Goal: Navigation & Orientation: Find specific page/section

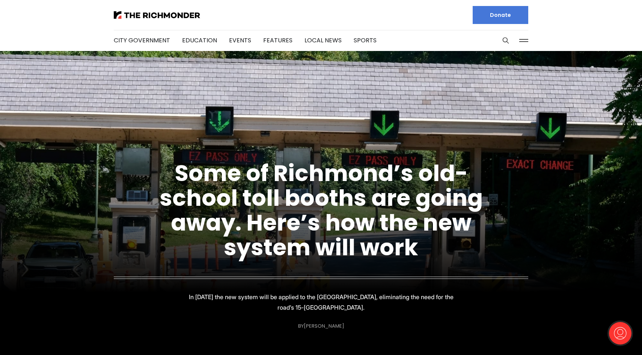
click at [523, 40] on button at bounding box center [523, 40] width 11 height 11
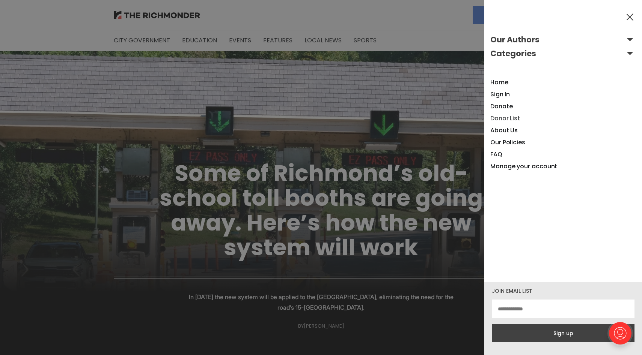
click at [496, 119] on link "Donor List" at bounding box center [505, 118] width 30 height 9
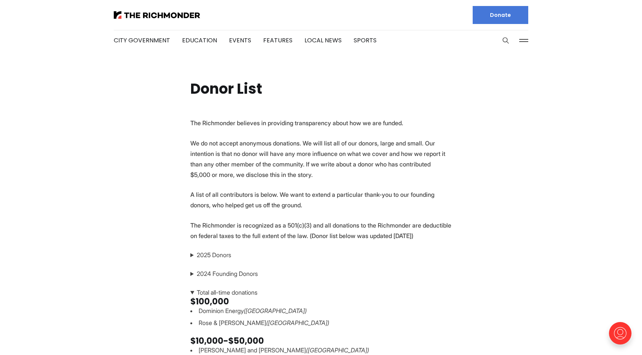
click at [505, 40] on icon "Search this site" at bounding box center [506, 41] width 8 height 8
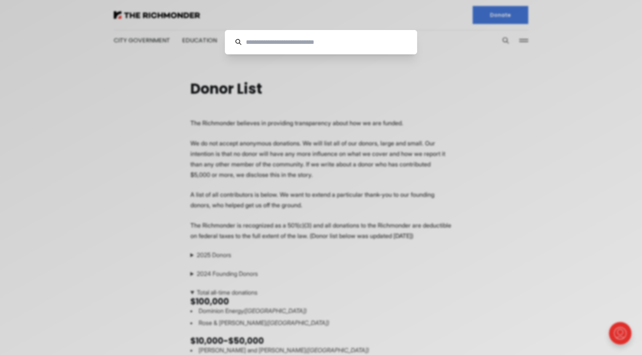
click at [388, 54] on div "Cancel" at bounding box center [321, 177] width 642 height 355
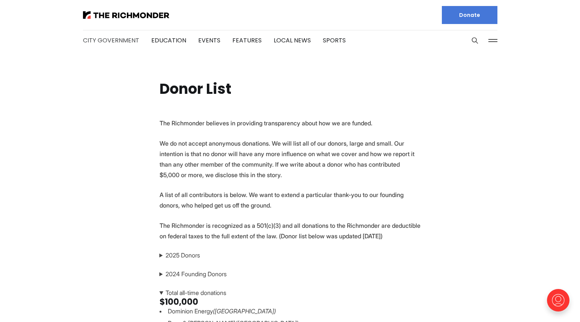
click at [123, 40] on link "City Government" at bounding box center [111, 40] width 56 height 9
click at [493, 41] on button at bounding box center [492, 40] width 11 height 11
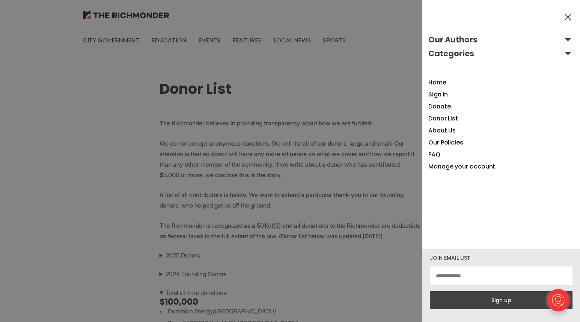
click at [332, 162] on div at bounding box center [290, 161] width 580 height 322
click at [397, 117] on div at bounding box center [290, 161] width 580 height 322
click at [569, 15] on button at bounding box center [567, 16] width 11 height 11
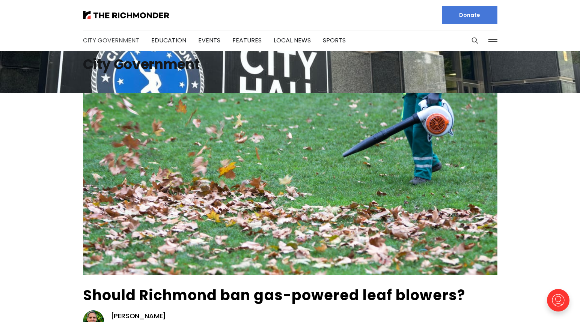
click at [95, 42] on link "City Government" at bounding box center [111, 40] width 56 height 9
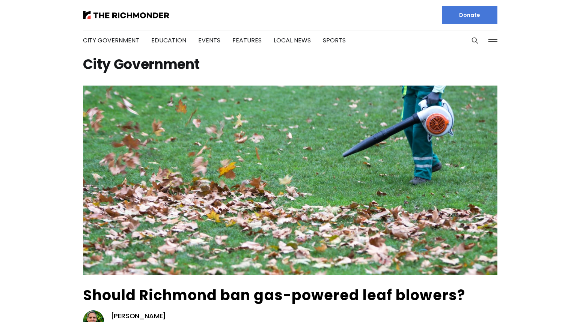
click at [117, 41] on link "City Government" at bounding box center [111, 40] width 56 height 9
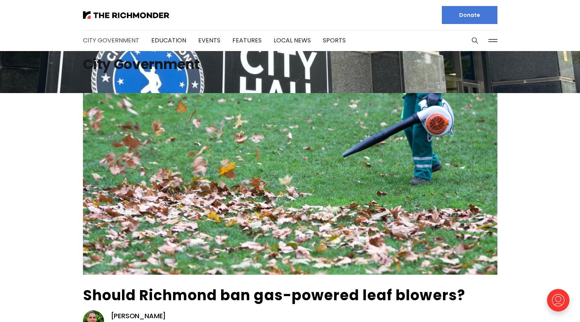
click at [120, 38] on link "City Government" at bounding box center [111, 40] width 56 height 9
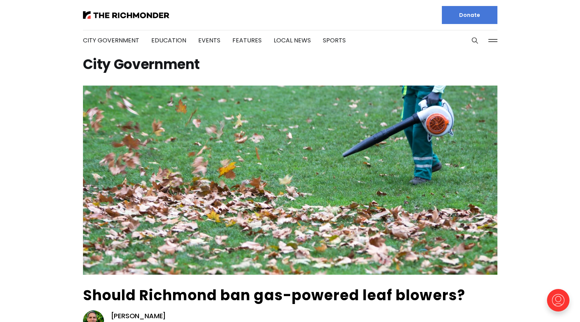
click at [491, 40] on button at bounding box center [492, 40] width 11 height 11
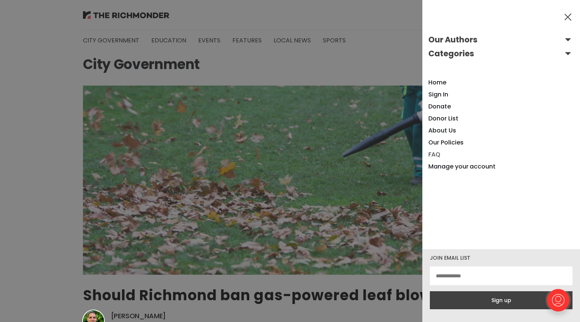
click at [433, 155] on link "FAQ" at bounding box center [434, 154] width 12 height 9
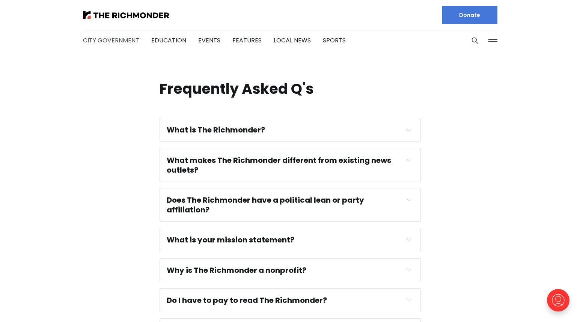
click at [119, 40] on link "City Government" at bounding box center [111, 40] width 56 height 9
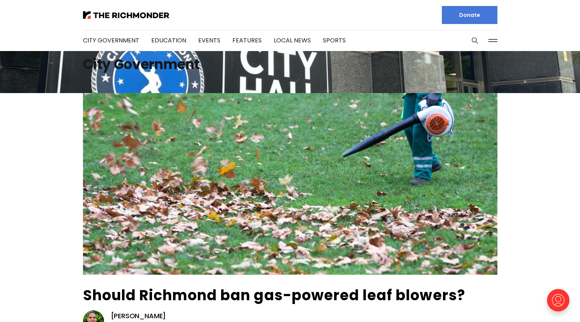
click at [493, 40] on button at bounding box center [492, 40] width 11 height 11
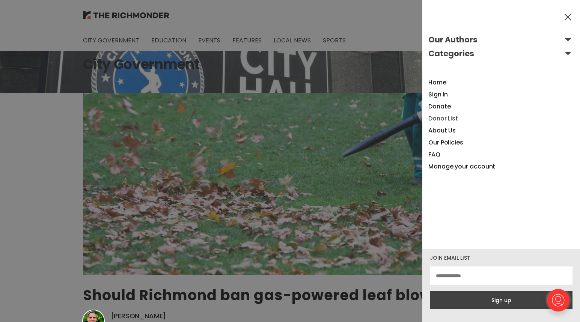
click at [441, 119] on link "Donor List" at bounding box center [443, 118] width 30 height 9
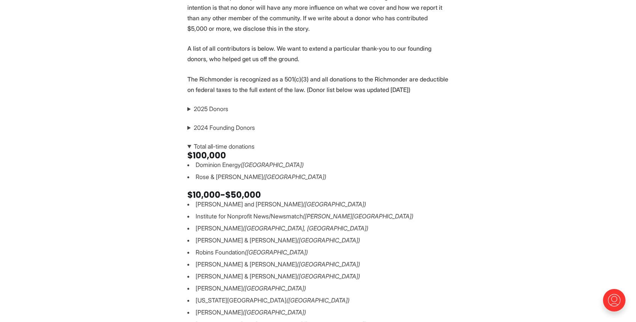
scroll to position [144, 0]
